Goal: Information Seeking & Learning: Learn about a topic

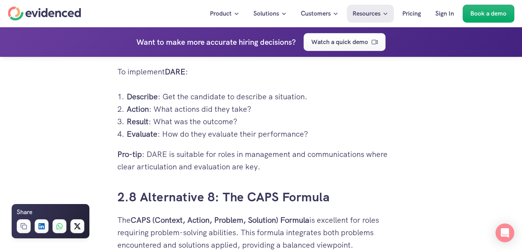
scroll to position [3187, 0]
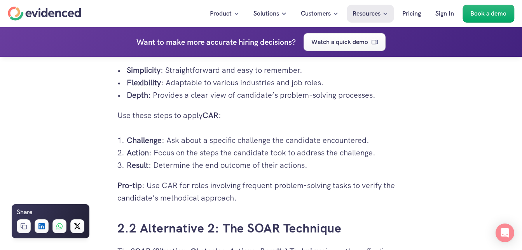
scroll to position [1555, 0]
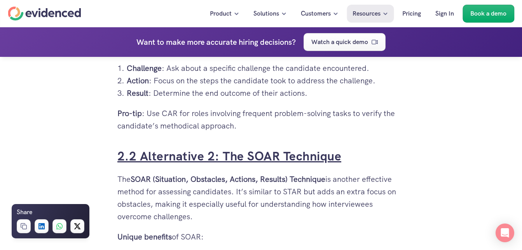
click at [219, 159] on link "2.2 Alternative 2: The SOAR Technique" at bounding box center [229, 156] width 224 height 16
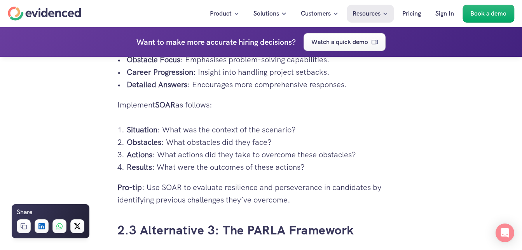
scroll to position [1912, 0]
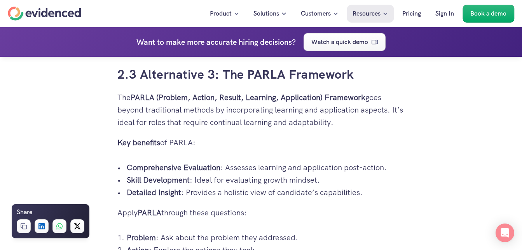
scroll to position [1555, 0]
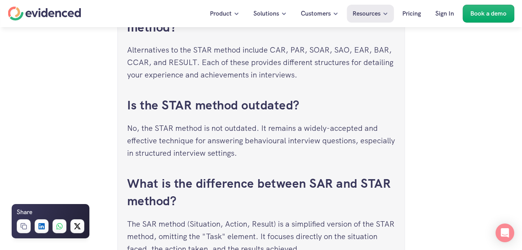
scroll to position [4236, 0]
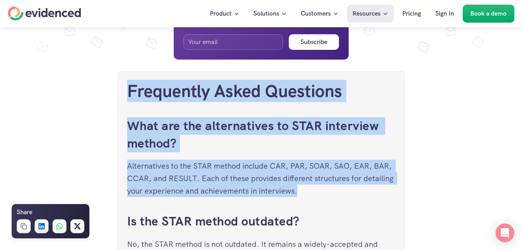
drag, startPoint x: 522, startPoint y: 199, endPoint x: 522, endPoint y: 169, distance: 30.3
click at [400, 159] on div "Frequently Asked Questions What are the alternatives to STAR interview method? …" at bounding box center [261, 225] width 288 height 309
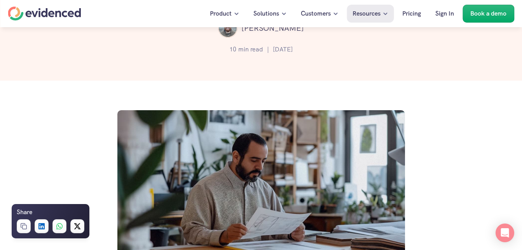
scroll to position [0, 0]
